Goal: Find specific page/section: Find specific page/section

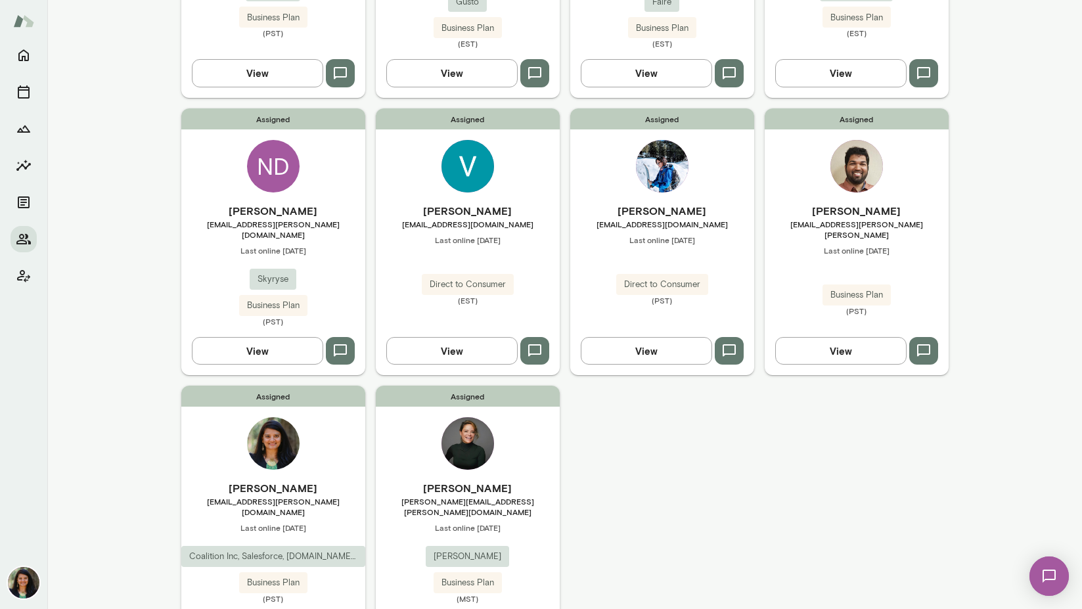
scroll to position [307, 0]
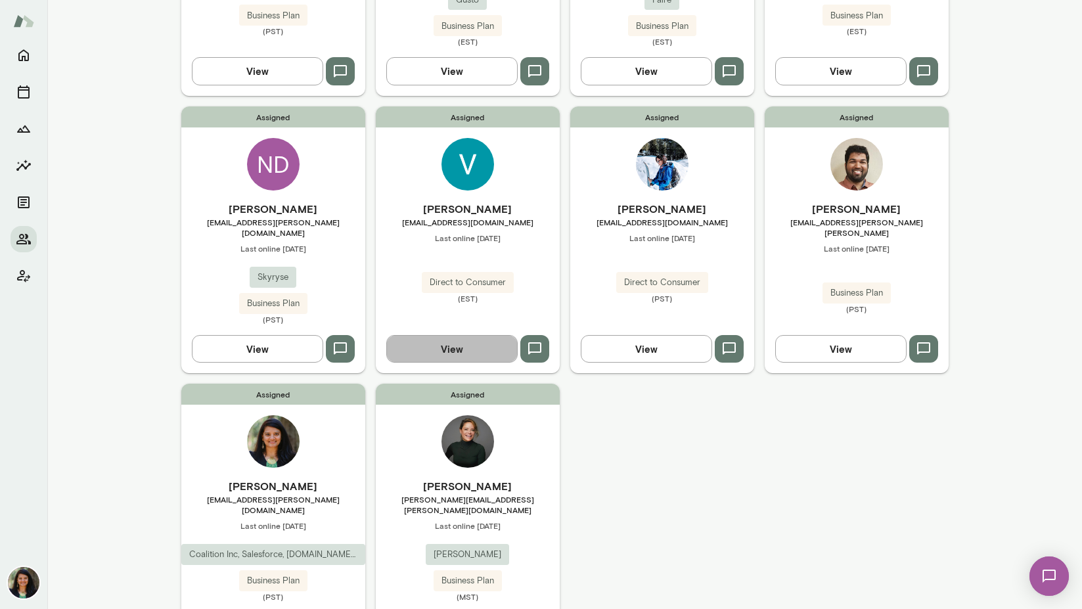
click at [460, 335] on button "View" at bounding box center [451, 349] width 131 height 28
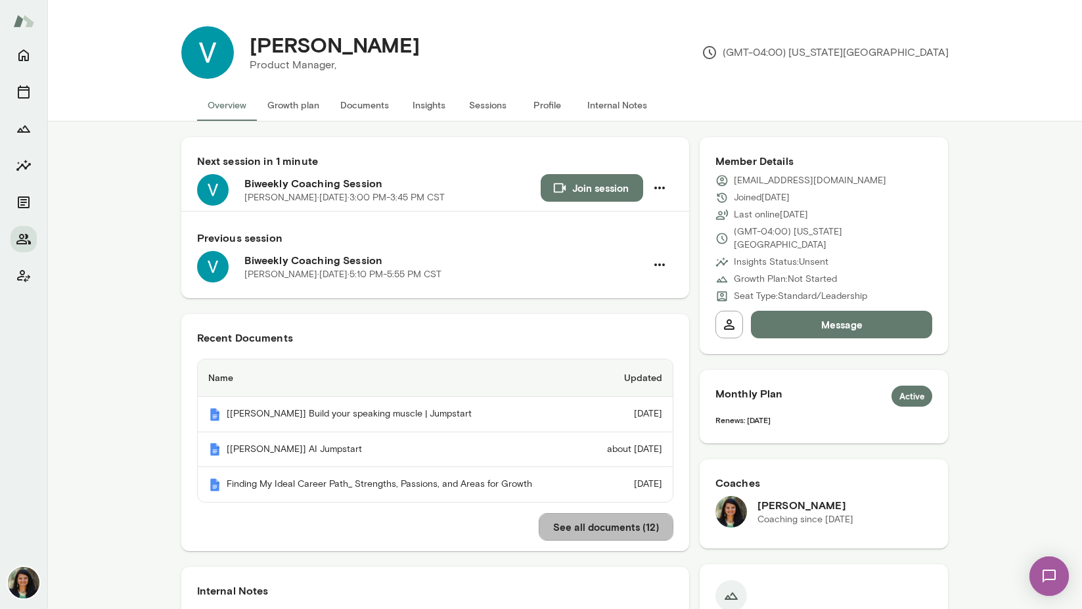
click at [571, 529] on button "See all documents ( 12 )" at bounding box center [606, 527] width 135 height 28
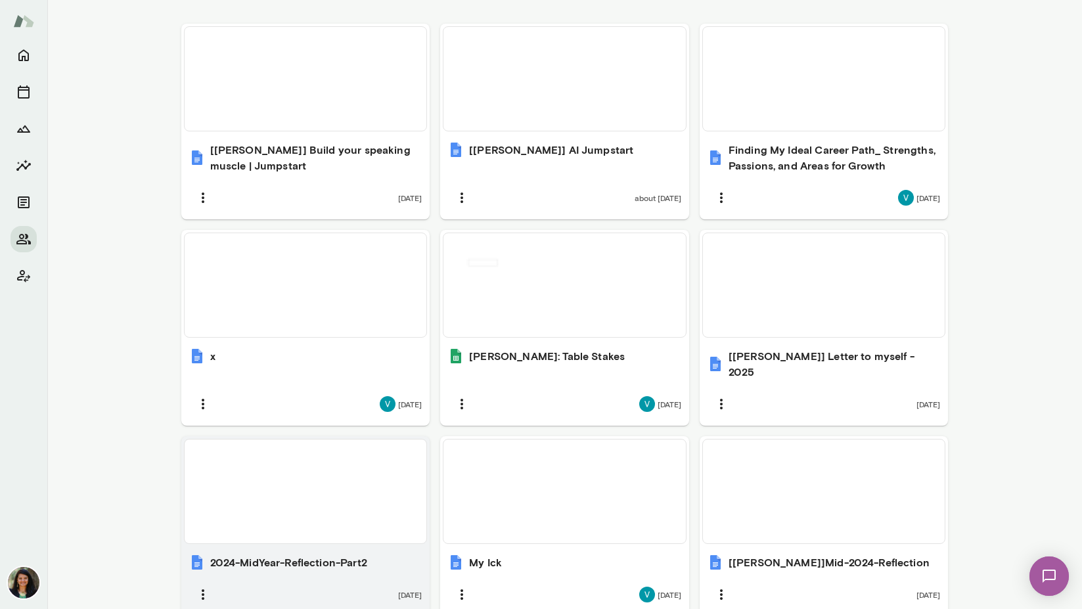
scroll to position [451, 0]
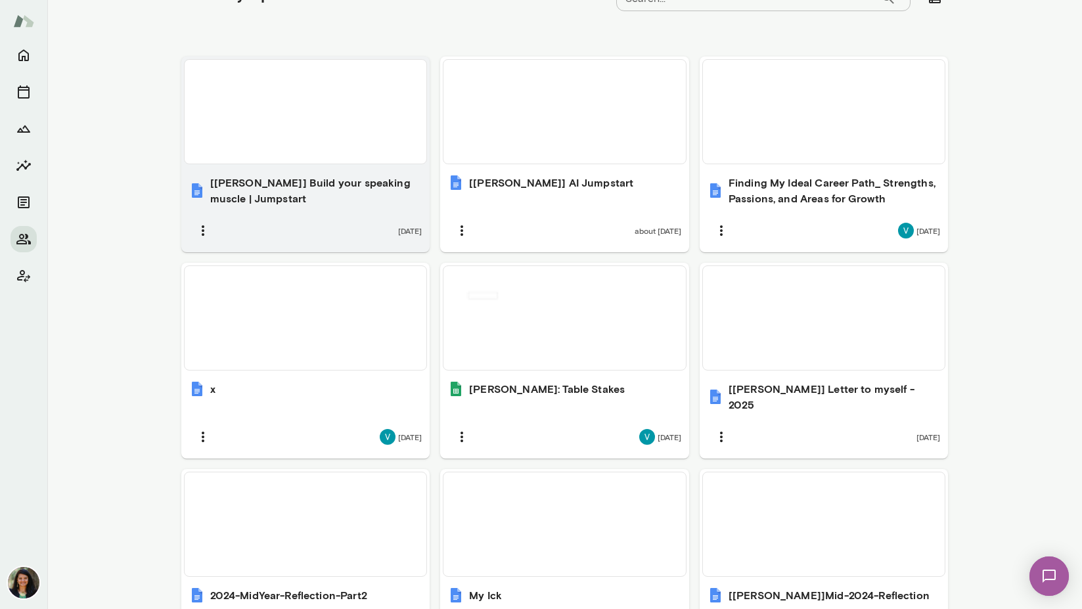
click at [360, 208] on div "[[PERSON_NAME]] Build your speaking muscle | Jumpstart [DATE]" at bounding box center [305, 209] width 249 height 85
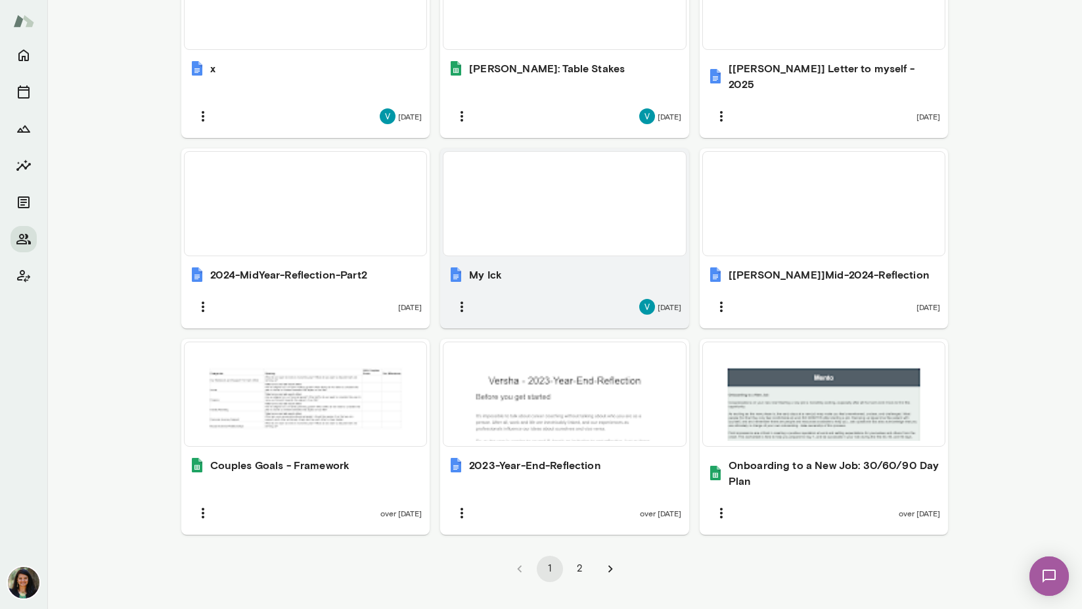
scroll to position [781, 0]
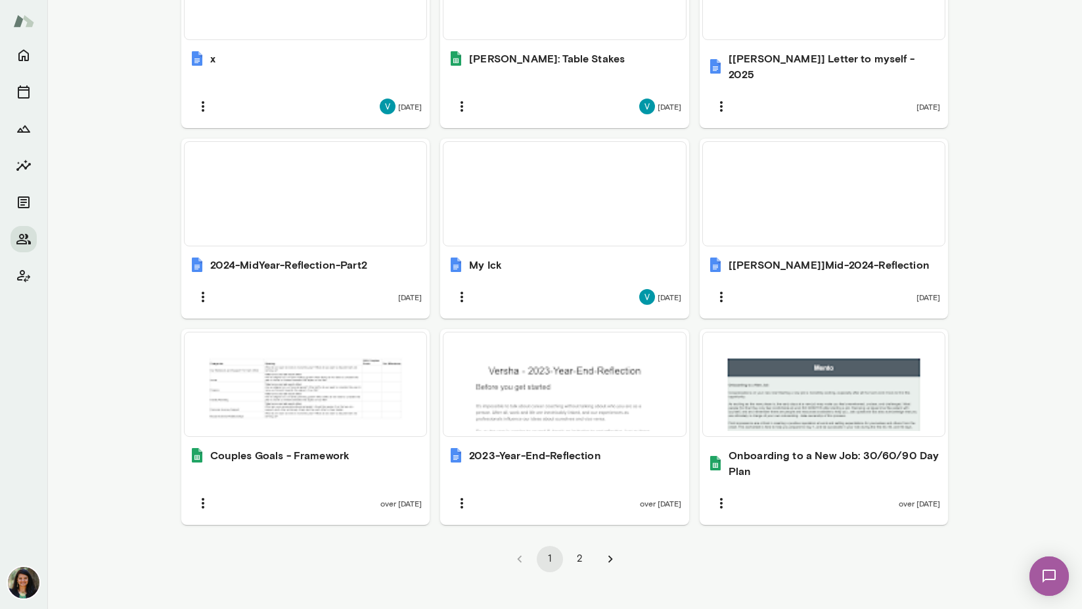
click at [581, 546] on button "2" at bounding box center [580, 559] width 26 height 26
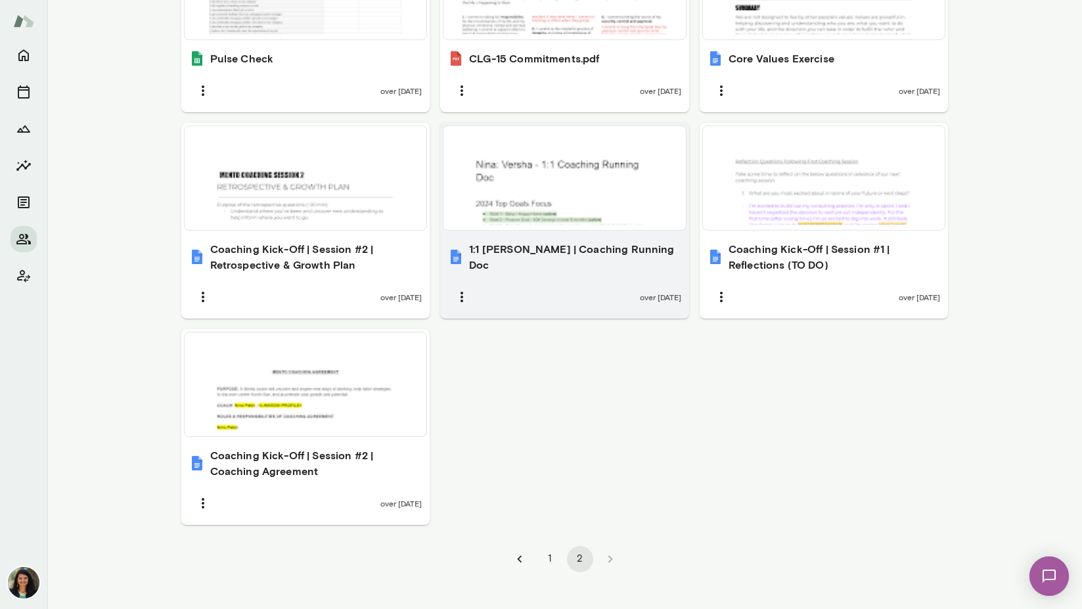
click at [536, 246] on h6 "1:1 [PERSON_NAME] | Coaching Running Doc" at bounding box center [575, 257] width 212 height 32
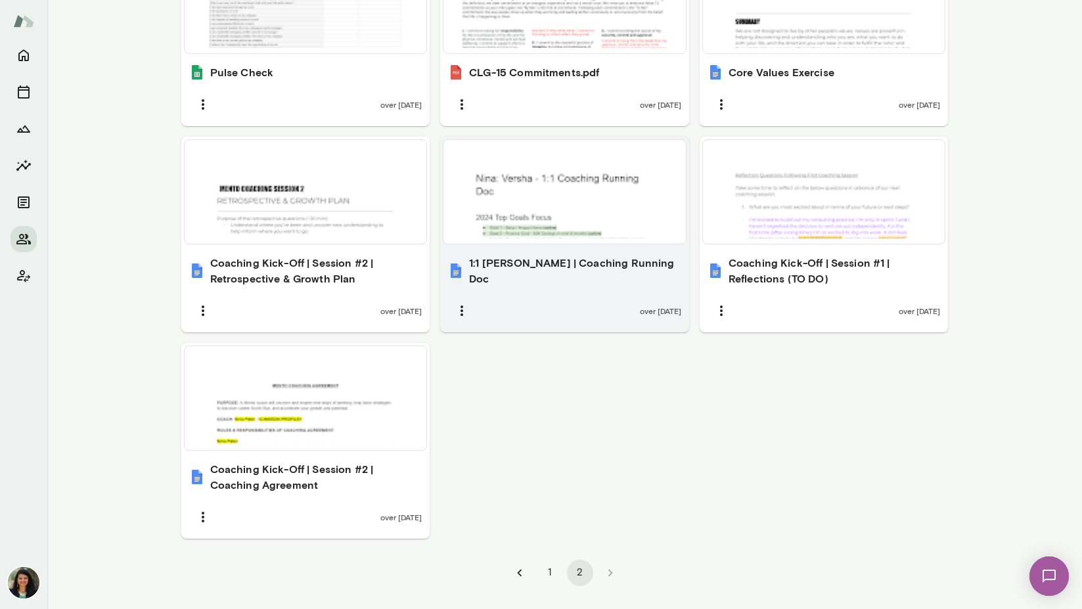
scroll to position [764, 0]
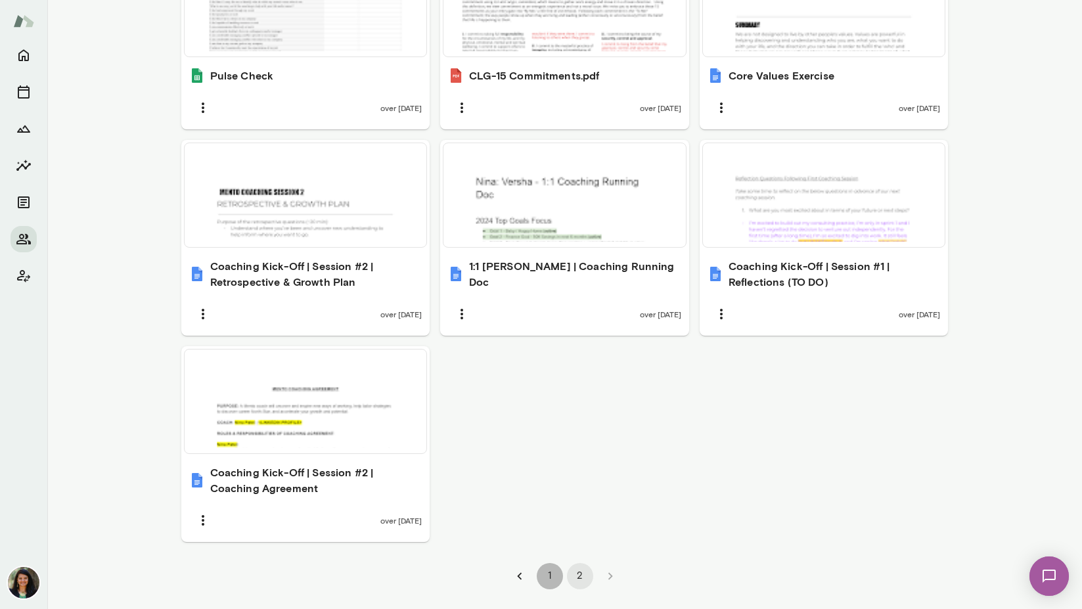
click at [549, 574] on button "1" at bounding box center [550, 576] width 26 height 26
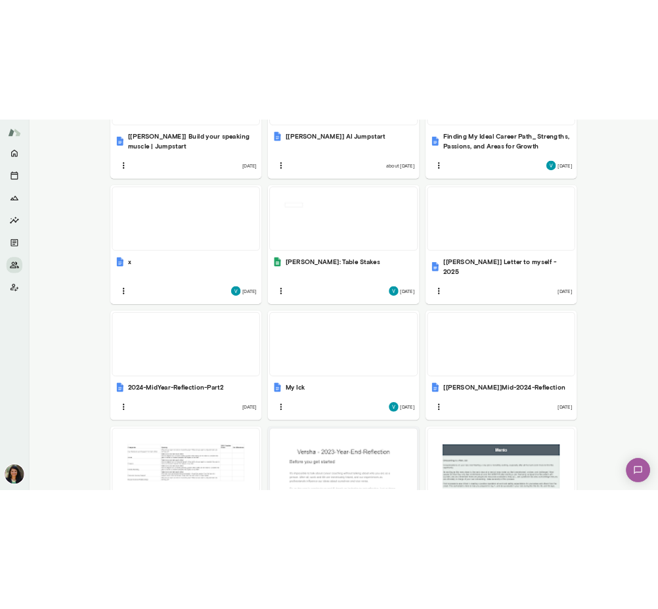
scroll to position [578, 0]
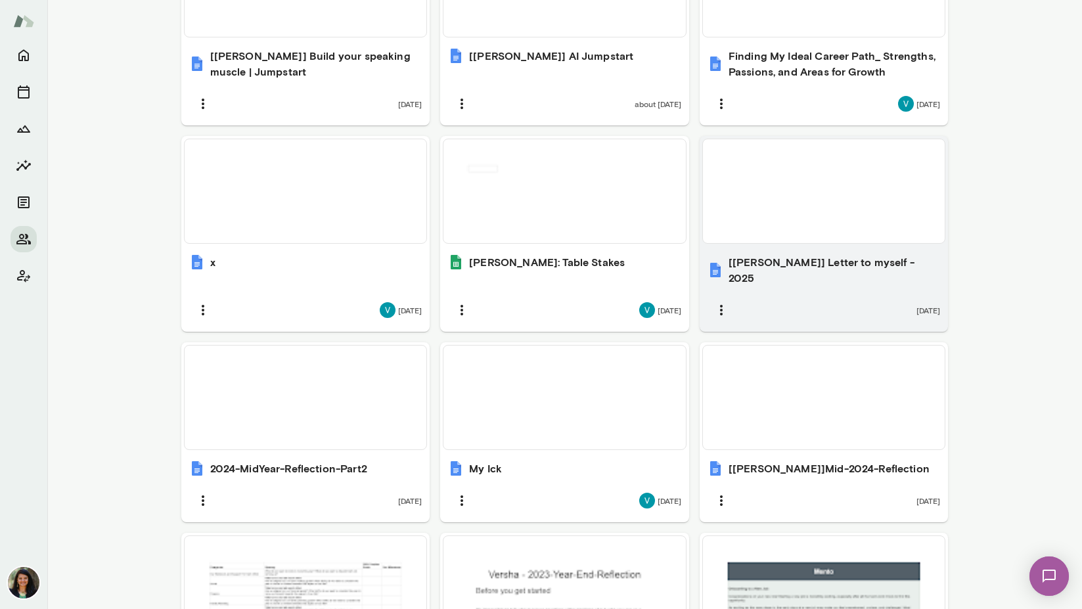
click at [800, 216] on div at bounding box center [824, 191] width 232 height 93
